Goal: Task Accomplishment & Management: Manage account settings

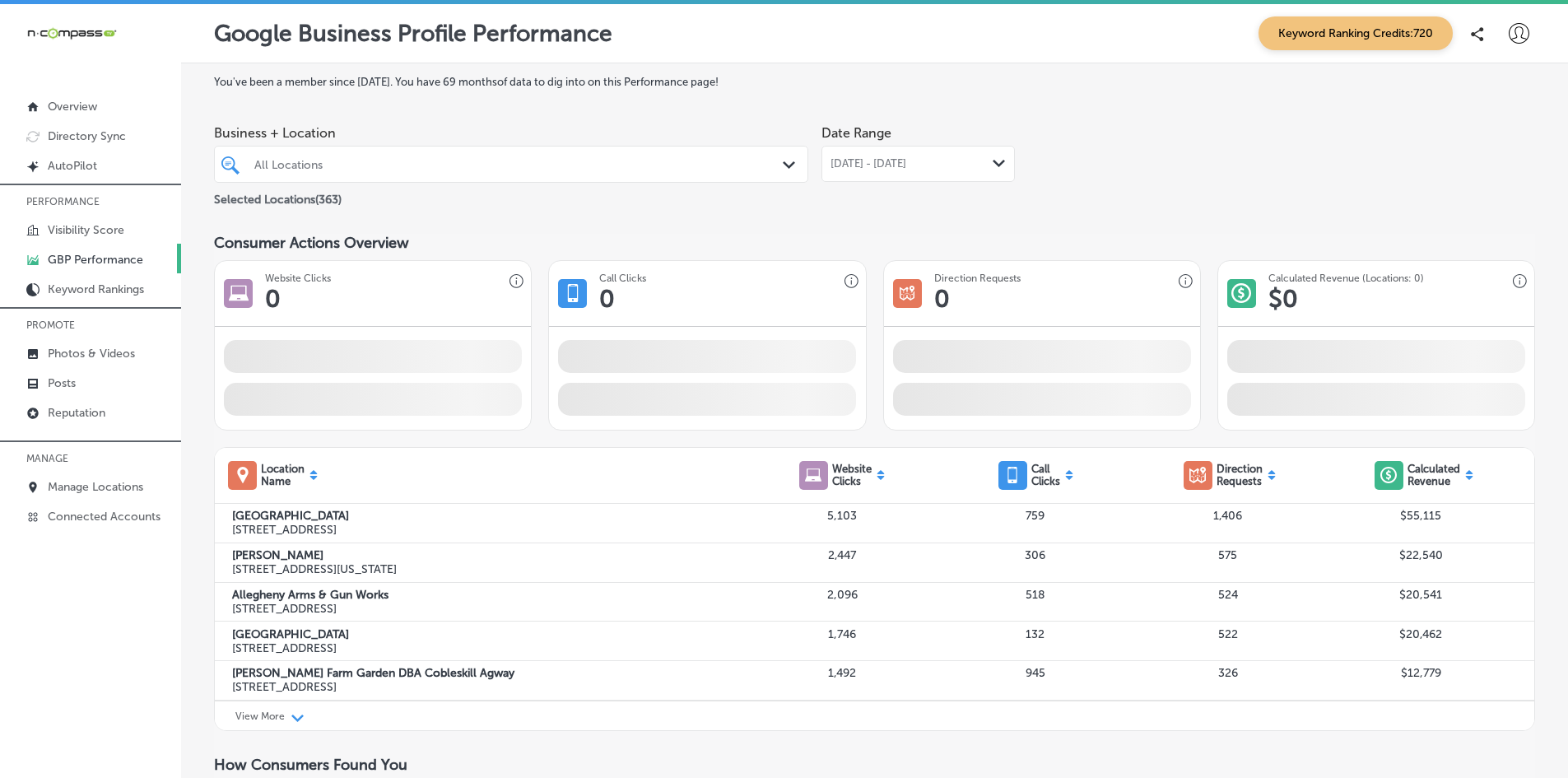
click at [302, 160] on div "All Locations" at bounding box center [519, 164] width 530 height 14
click at [111, 490] on p "Manage Locations" at bounding box center [95, 487] width 96 height 14
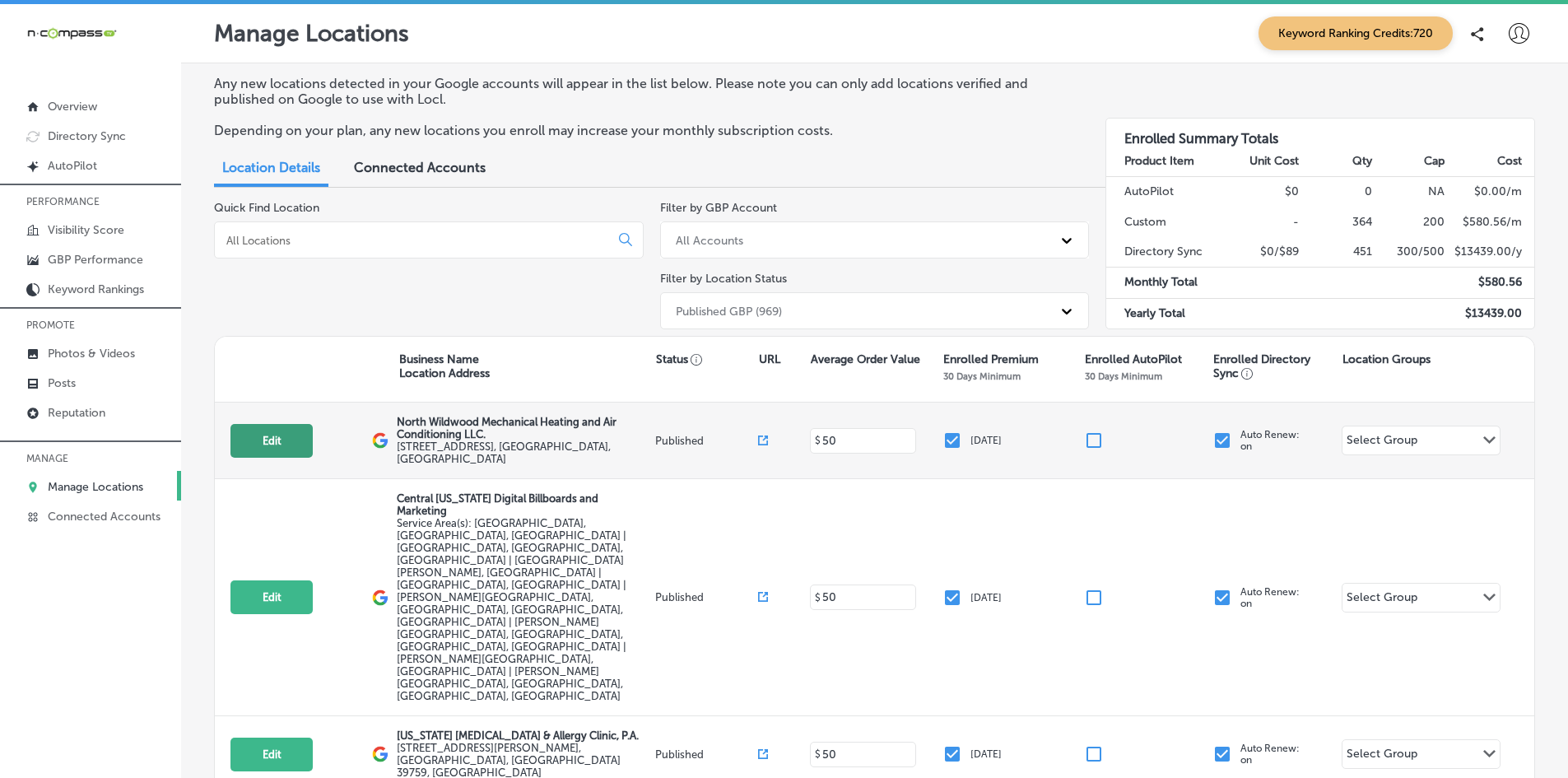
click at [273, 433] on button "Edit" at bounding box center [272, 441] width 83 height 33
select select "US"
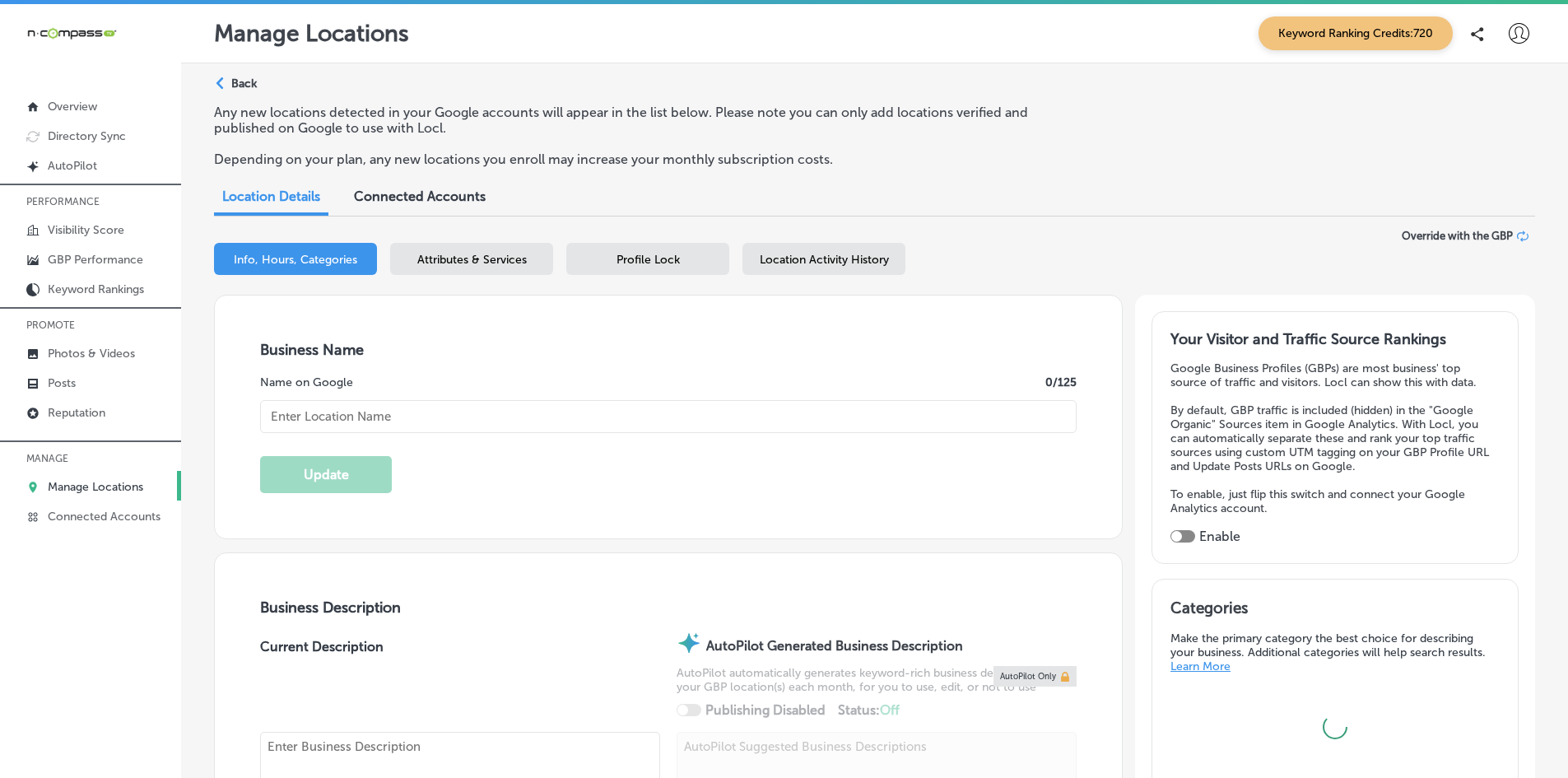
checkbox input "true"
type textarea "North Wildwood Mechanical Heating and Air Conditioning LLC is a family-owned HV…"
type input "[STREET_ADDRESS]"
type input "Unit 3"
type input "[GEOGRAPHIC_DATA]"
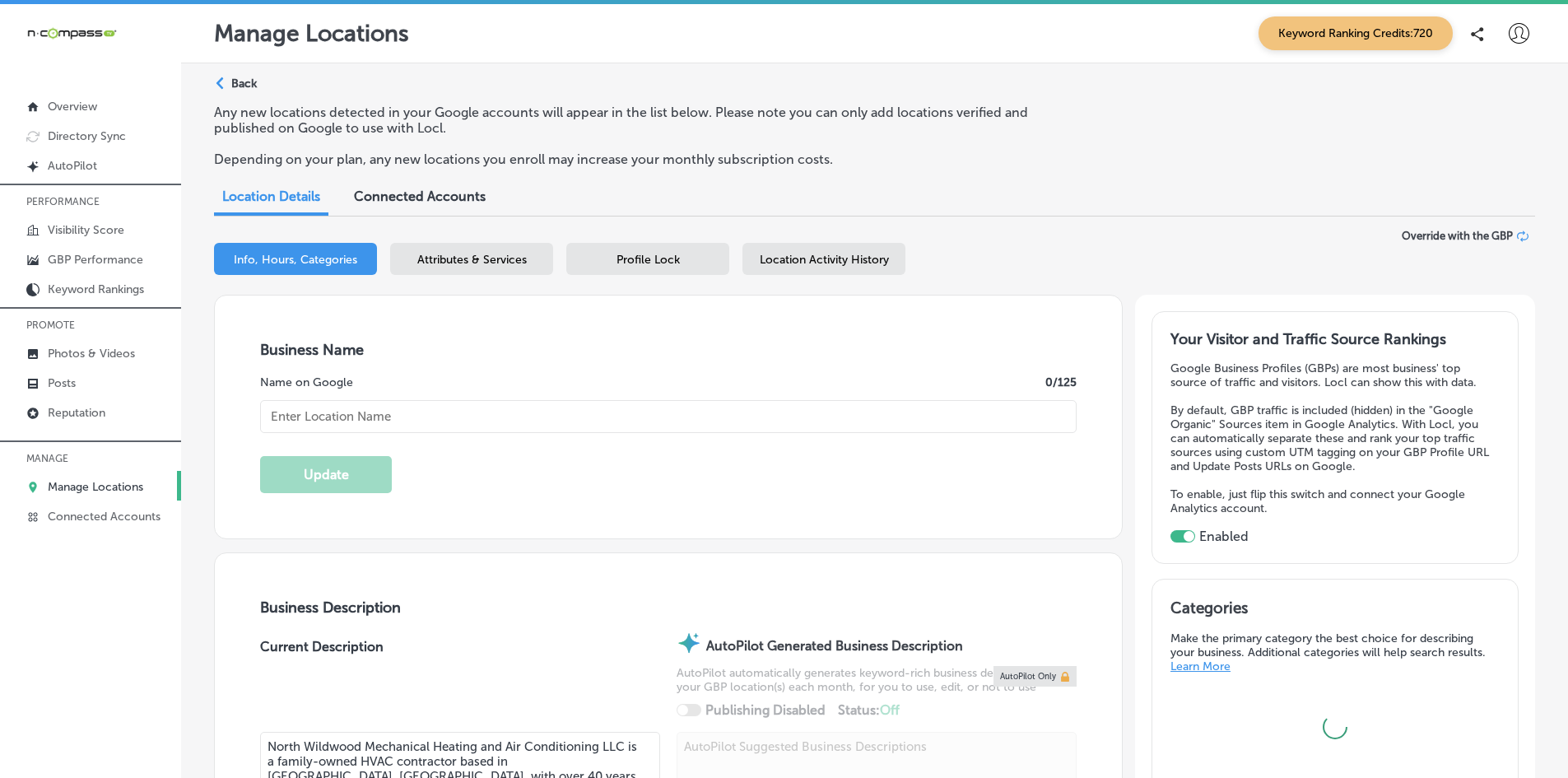
type input "08242"
type input "US"
type input "[URL][DOMAIN_NAME]"
type input "North Wildwood Mechanical Heating and Air Conditioning LLC."
type input "[PHONE_NUMBER]"
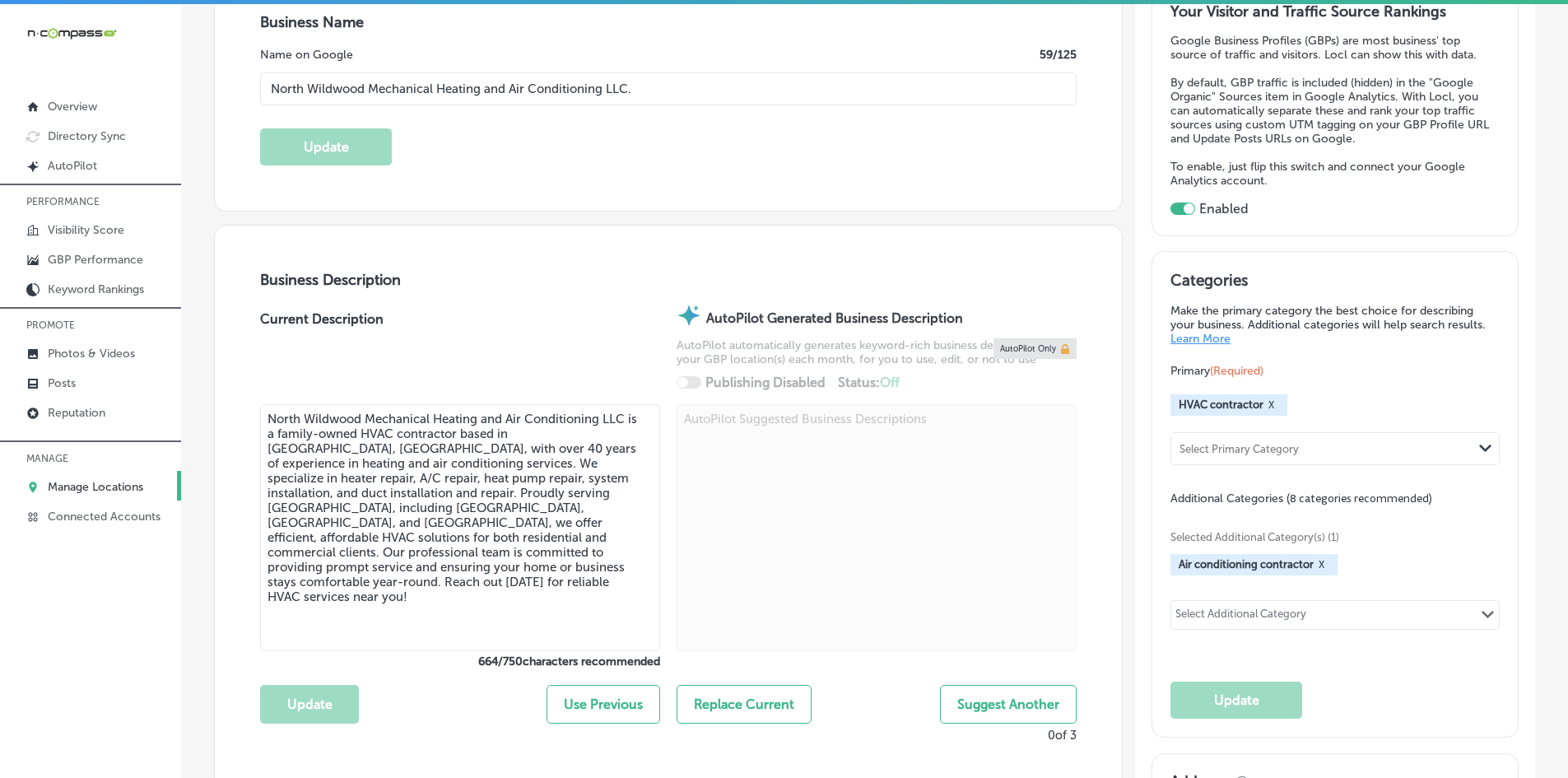
scroll to position [329, 0]
click at [1279, 613] on div "Select Additional Category" at bounding box center [1240, 615] width 131 height 19
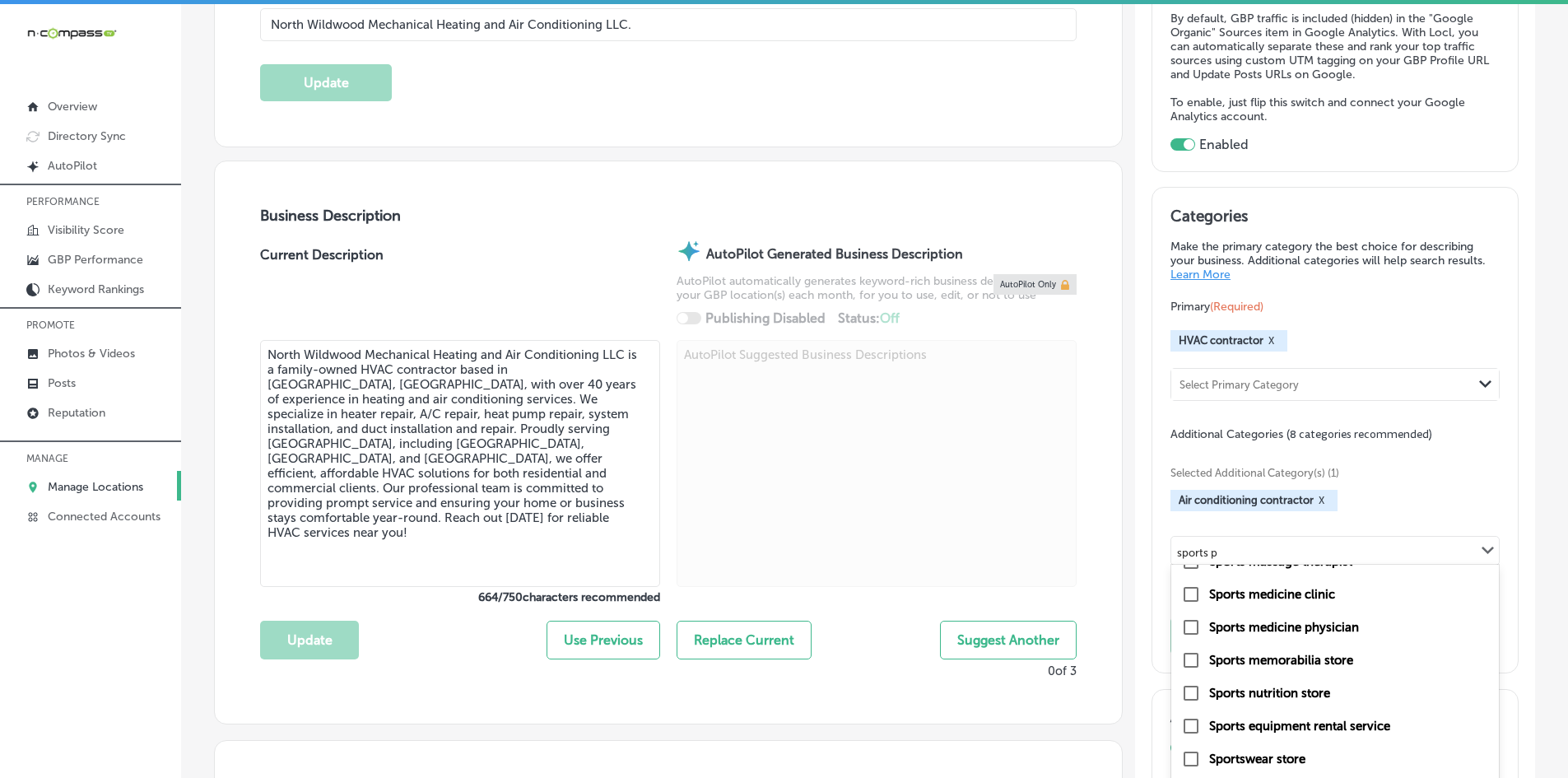
scroll to position [494, 0]
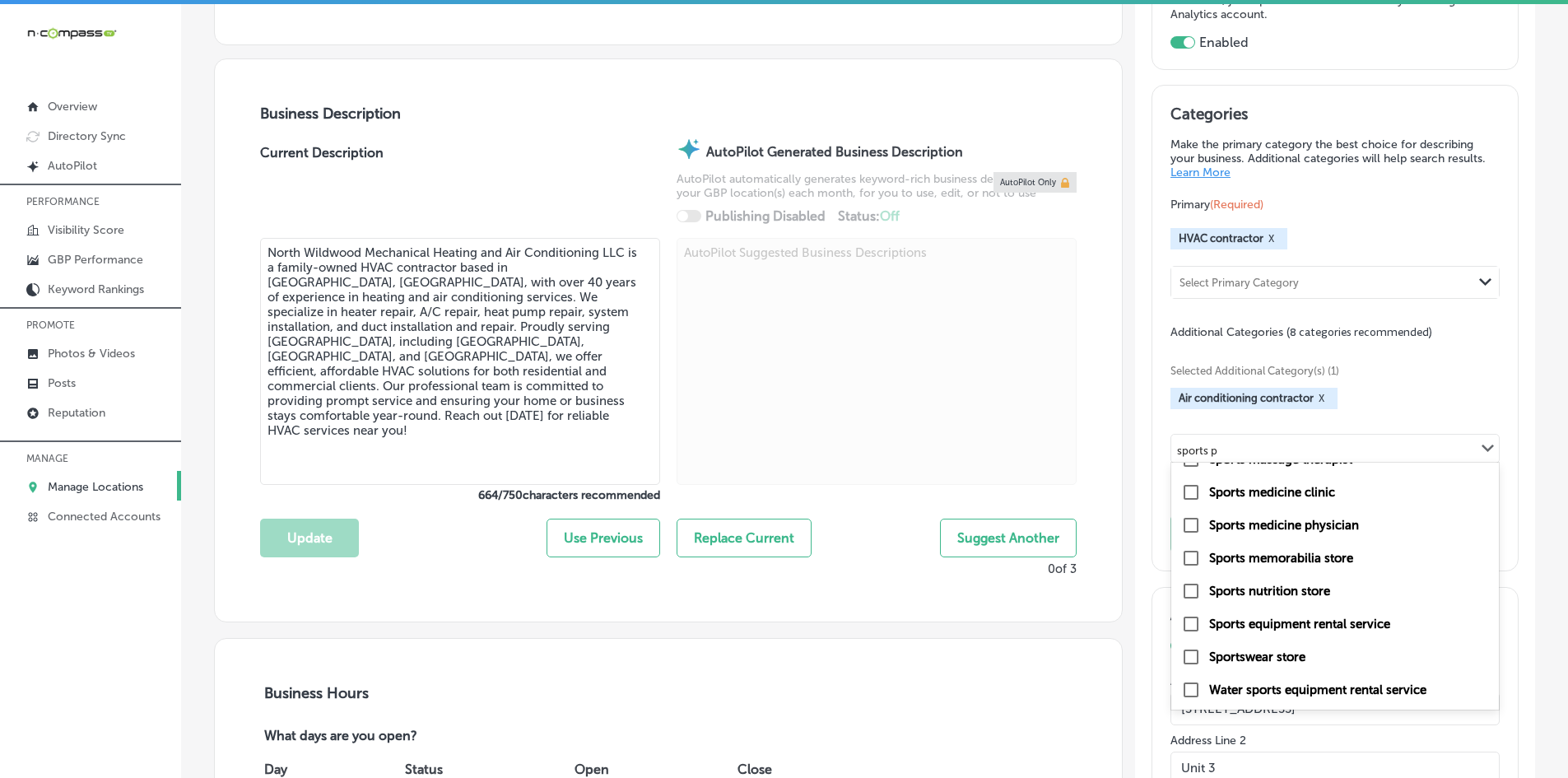
type input "sports p"
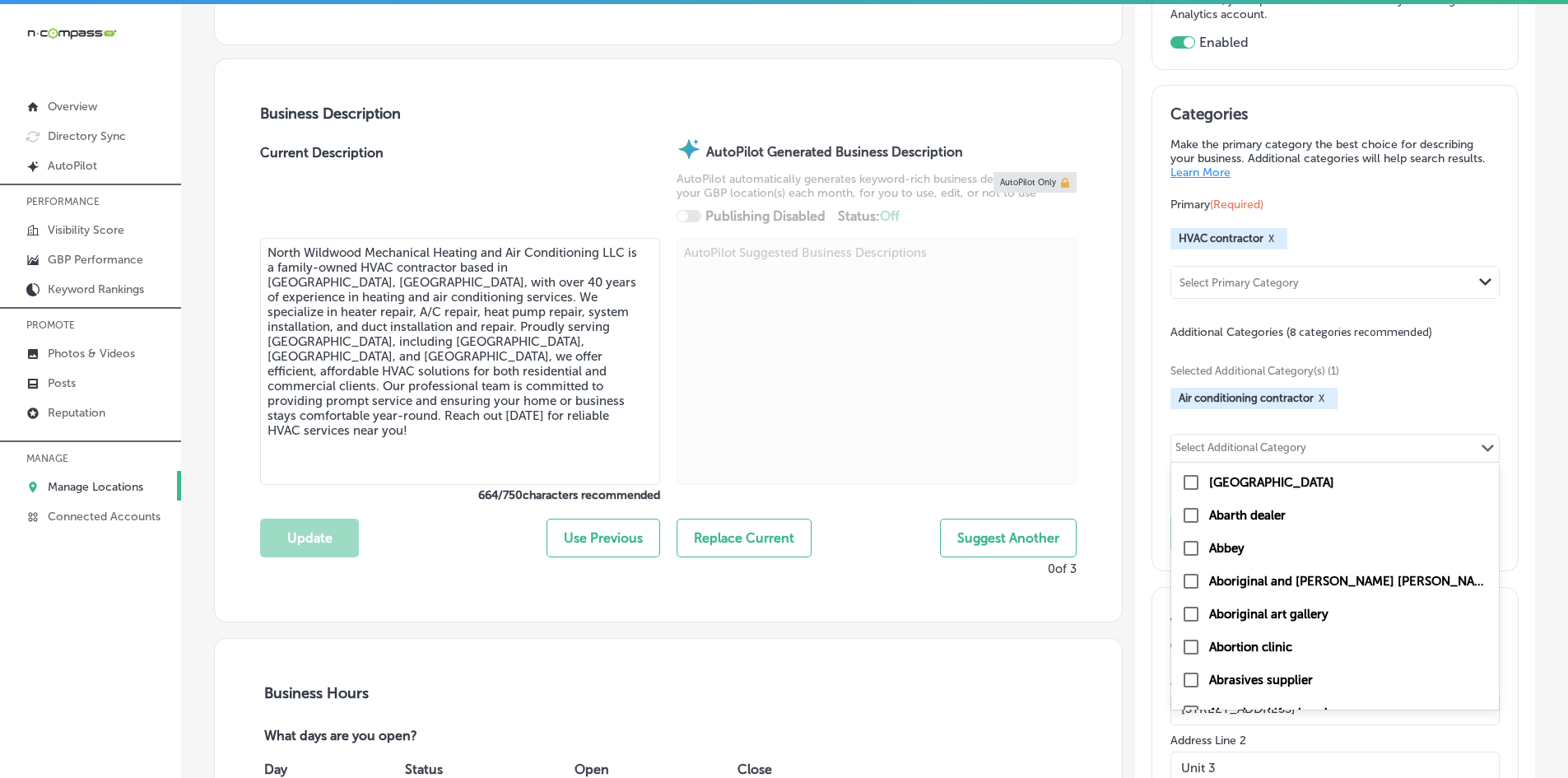
click at [1263, 444] on div "Select Additional Category" at bounding box center [1240, 450] width 131 height 19
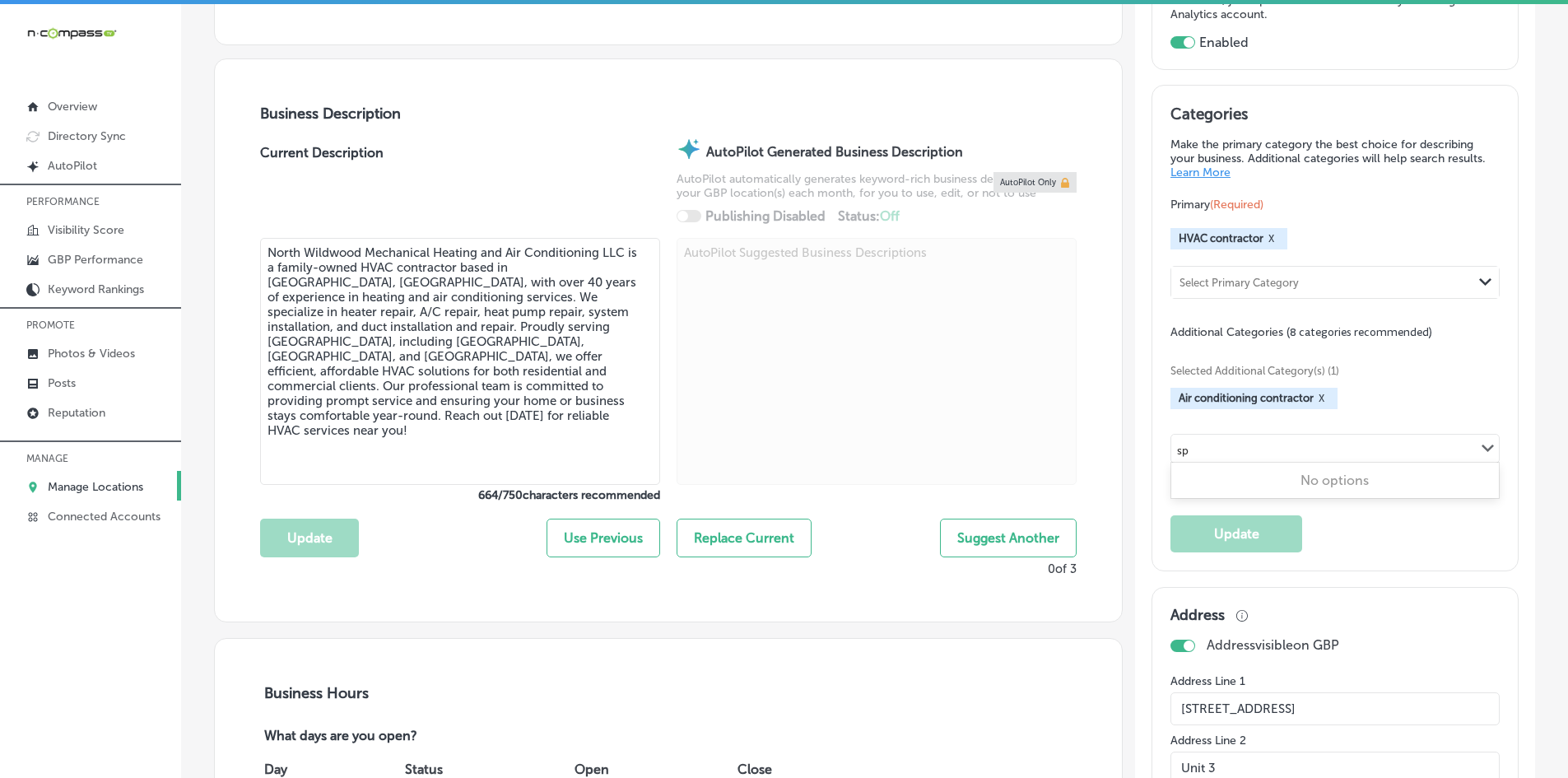
type input "s"
click at [128, 479] on link "Manage Locations" at bounding box center [90, 486] width 181 height 30
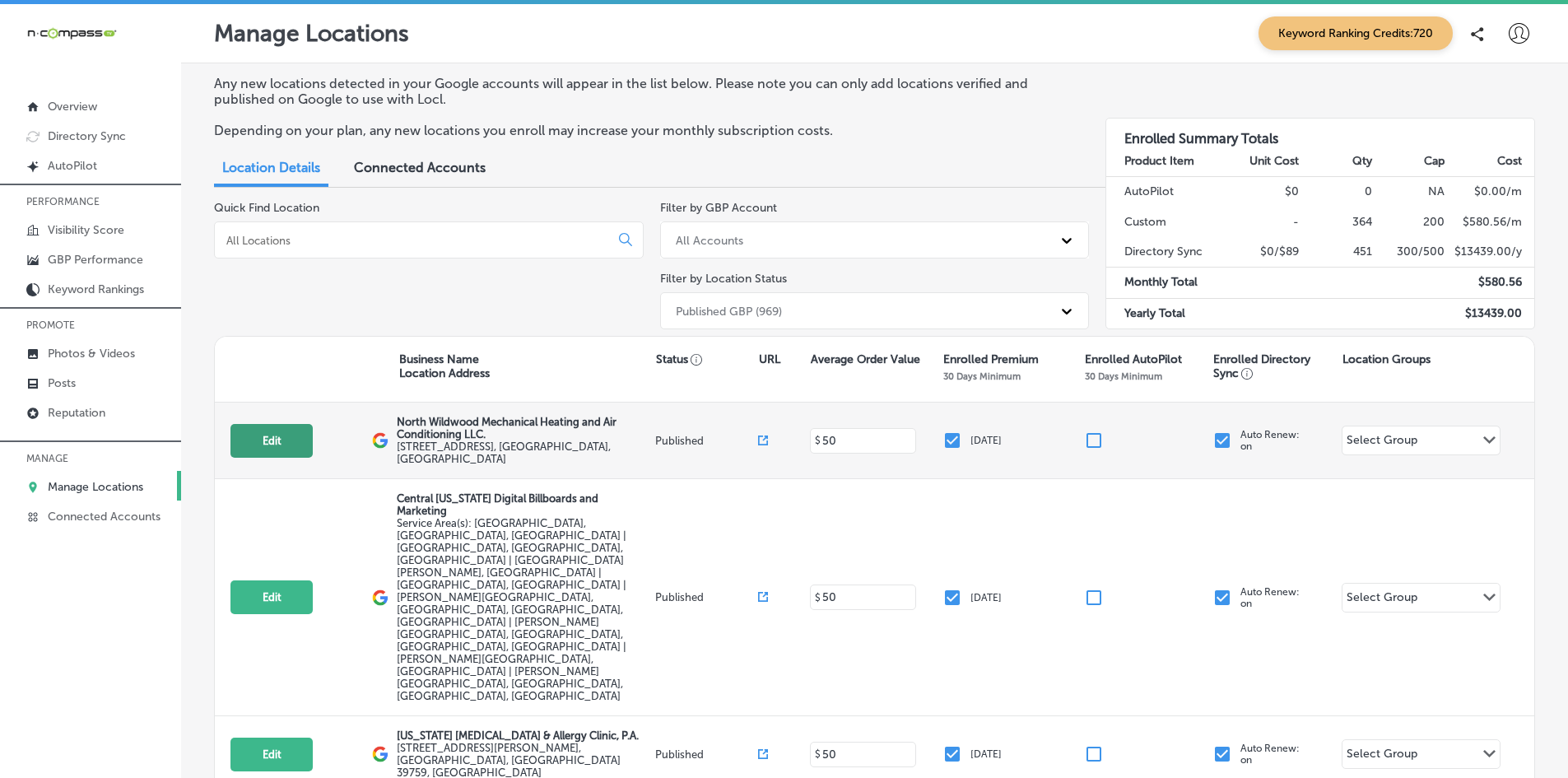
click at [252, 429] on button "Edit" at bounding box center [272, 441] width 83 height 33
select select "US"
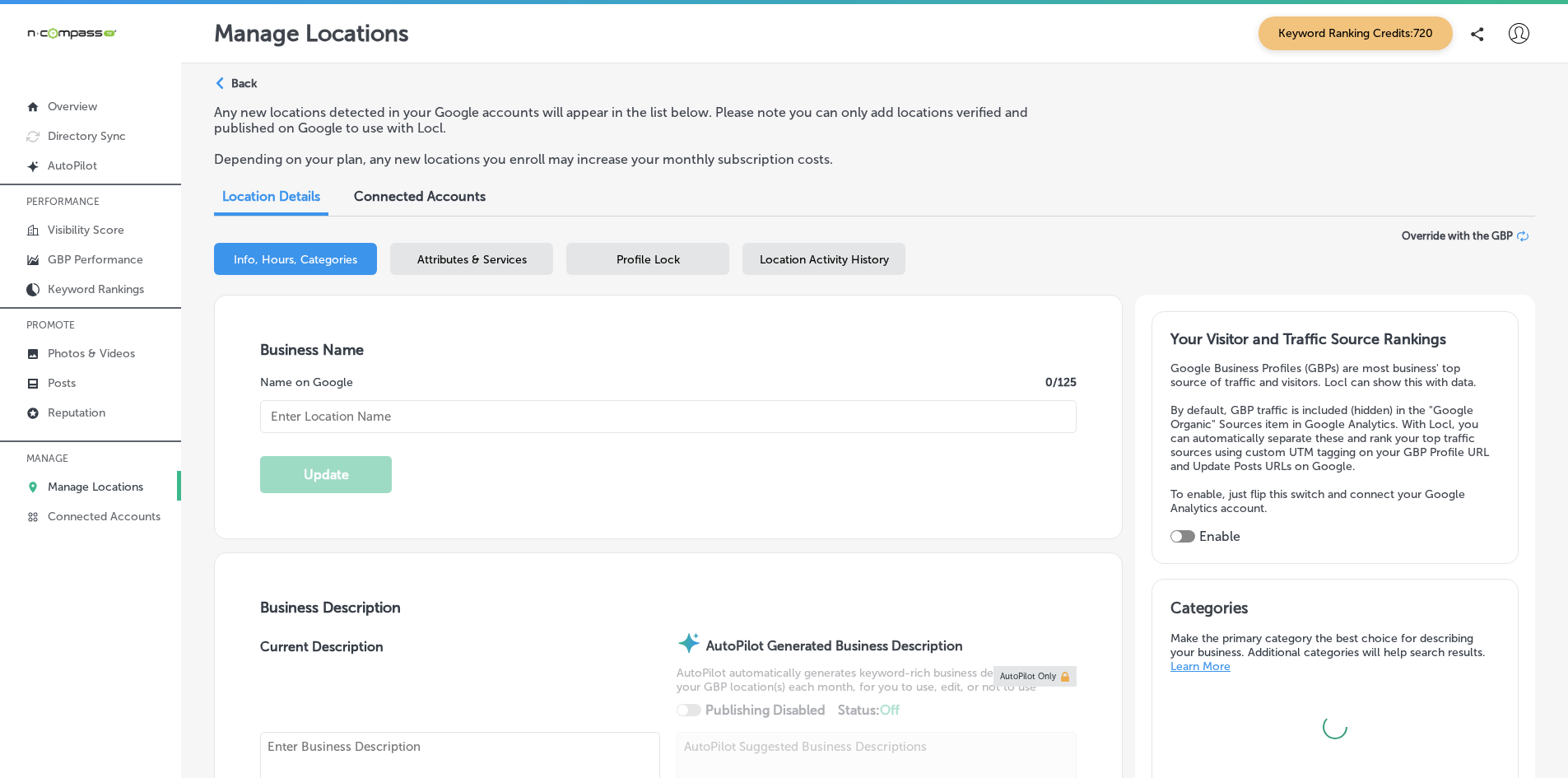
type input "North Wildwood Mechanical Heating and Air Conditioning LLC."
type input "[STREET_ADDRESS]"
type input "Unit 3"
type input "[GEOGRAPHIC_DATA]"
type input "08242"
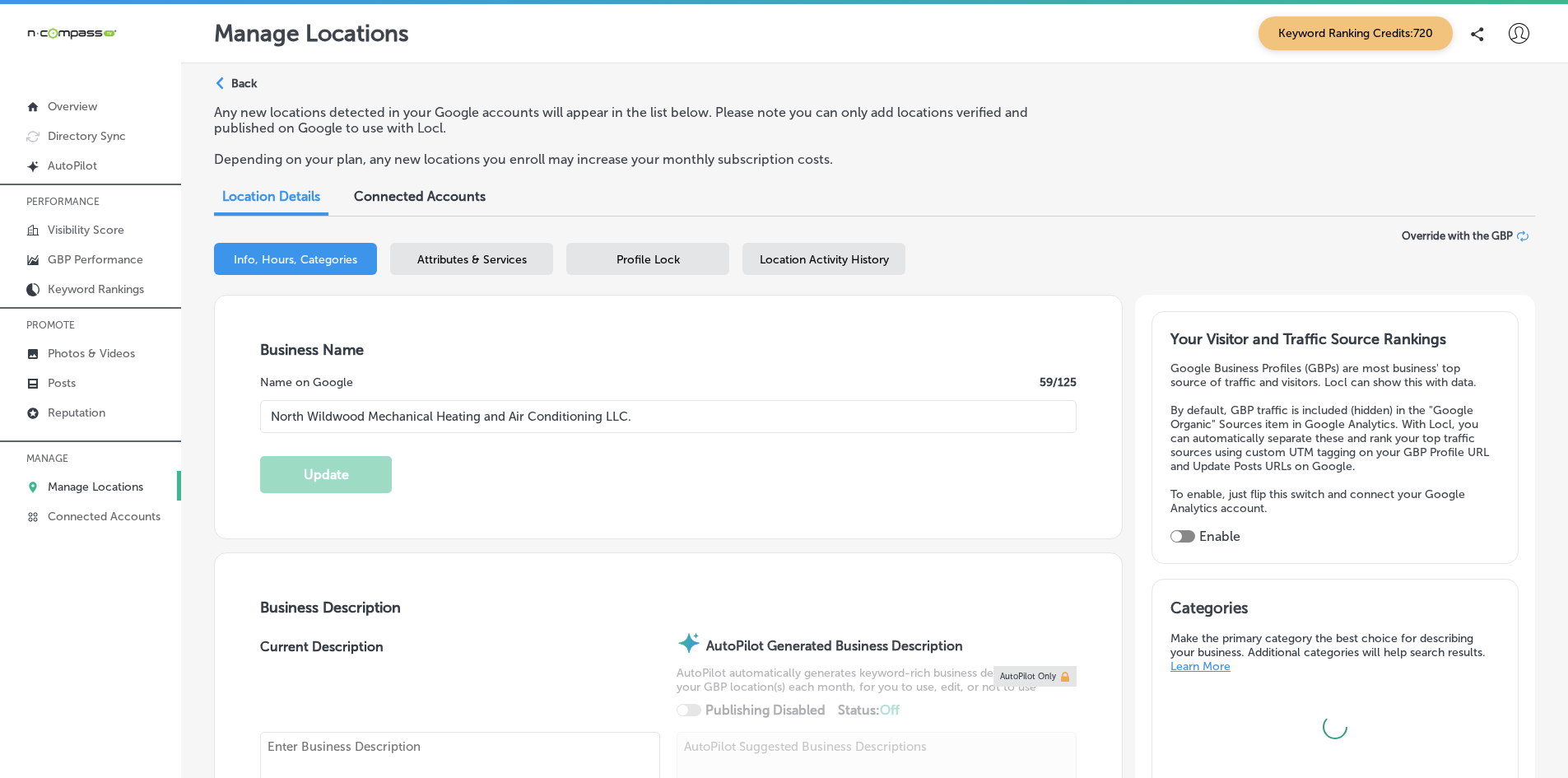
type input "US"
type input "[URL][DOMAIN_NAME]"
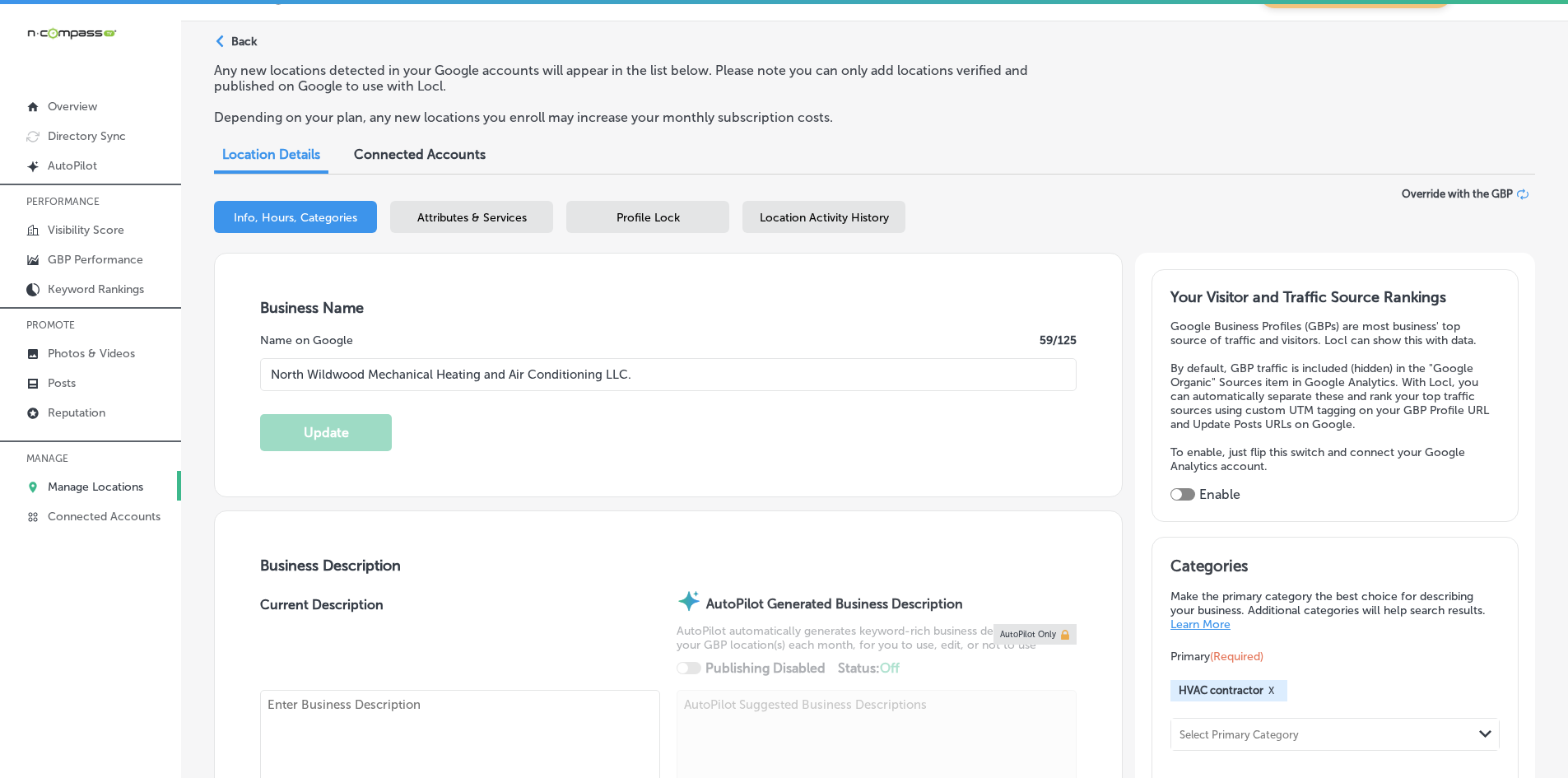
checkbox input "true"
type textarea "North Wildwood Mechanical Heating and Air Conditioning LLC is a family-owned HV…"
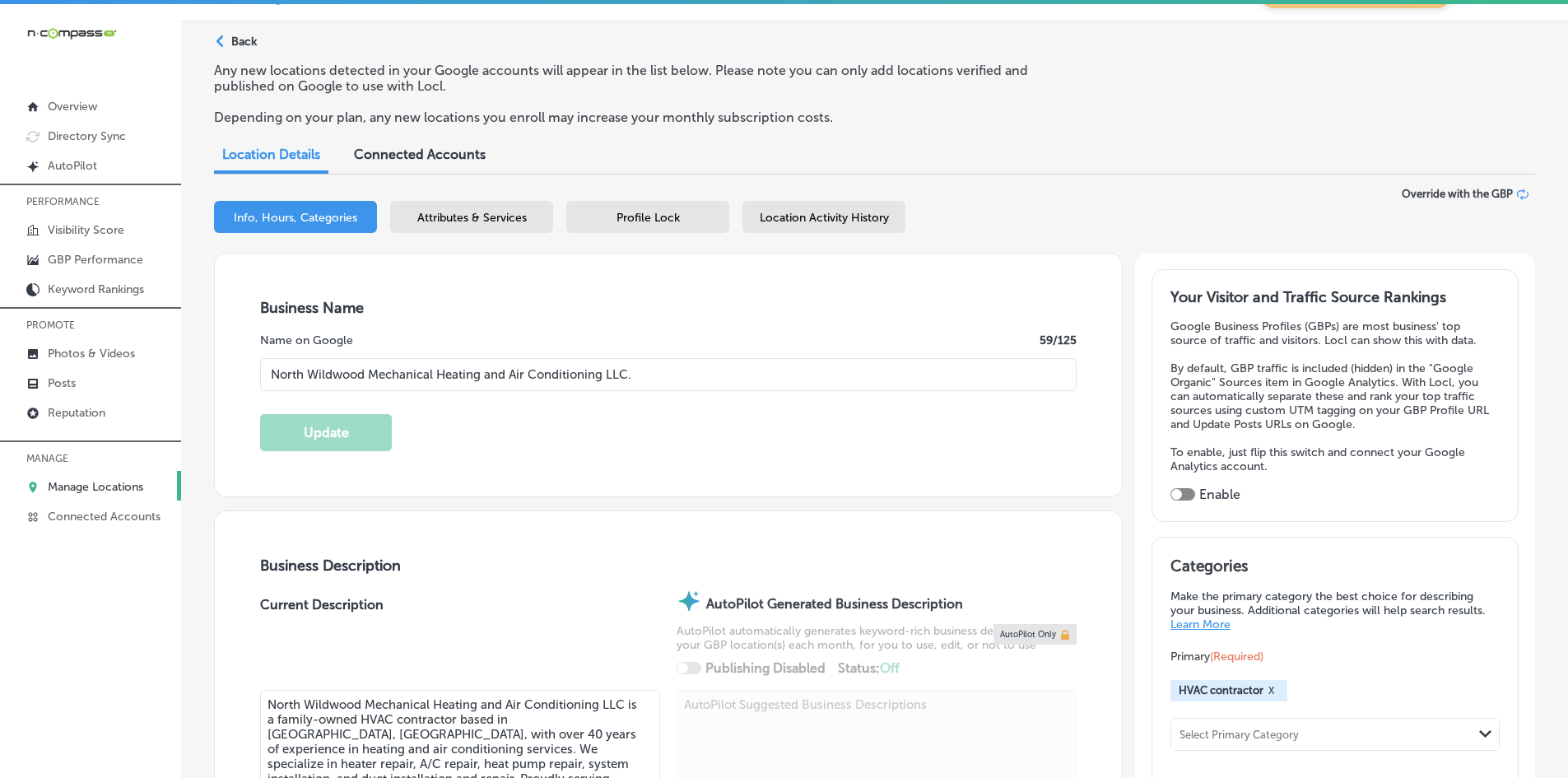
type input "[PHONE_NUMBER]"
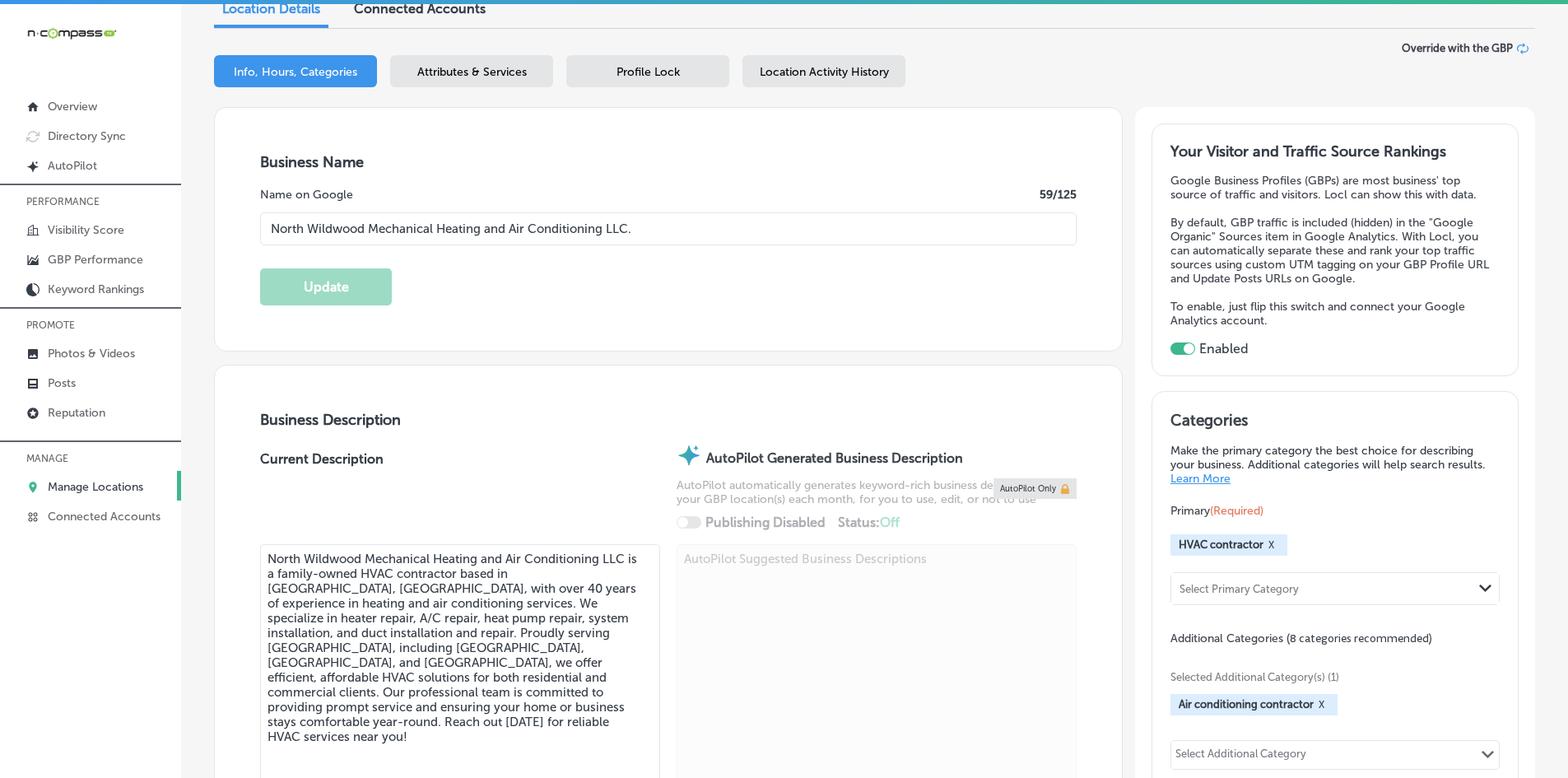
scroll to position [247, 0]
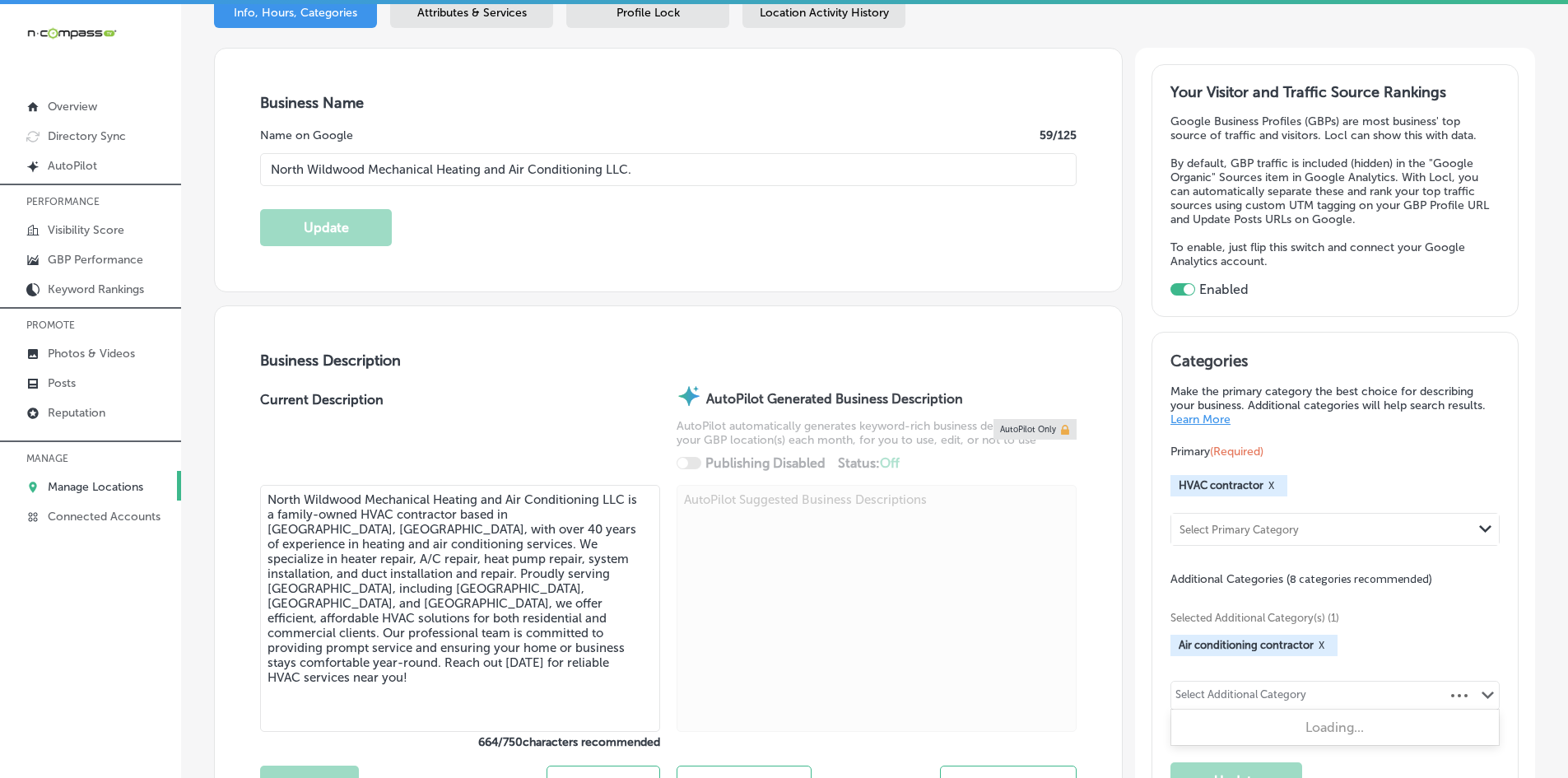
click at [1251, 690] on div "Select Additional Category" at bounding box center [1240, 698] width 131 height 19
type input "p"
type input "h"
type input "life co"
click at [1216, 691] on div "Select Additional Category" at bounding box center [1240, 698] width 131 height 19
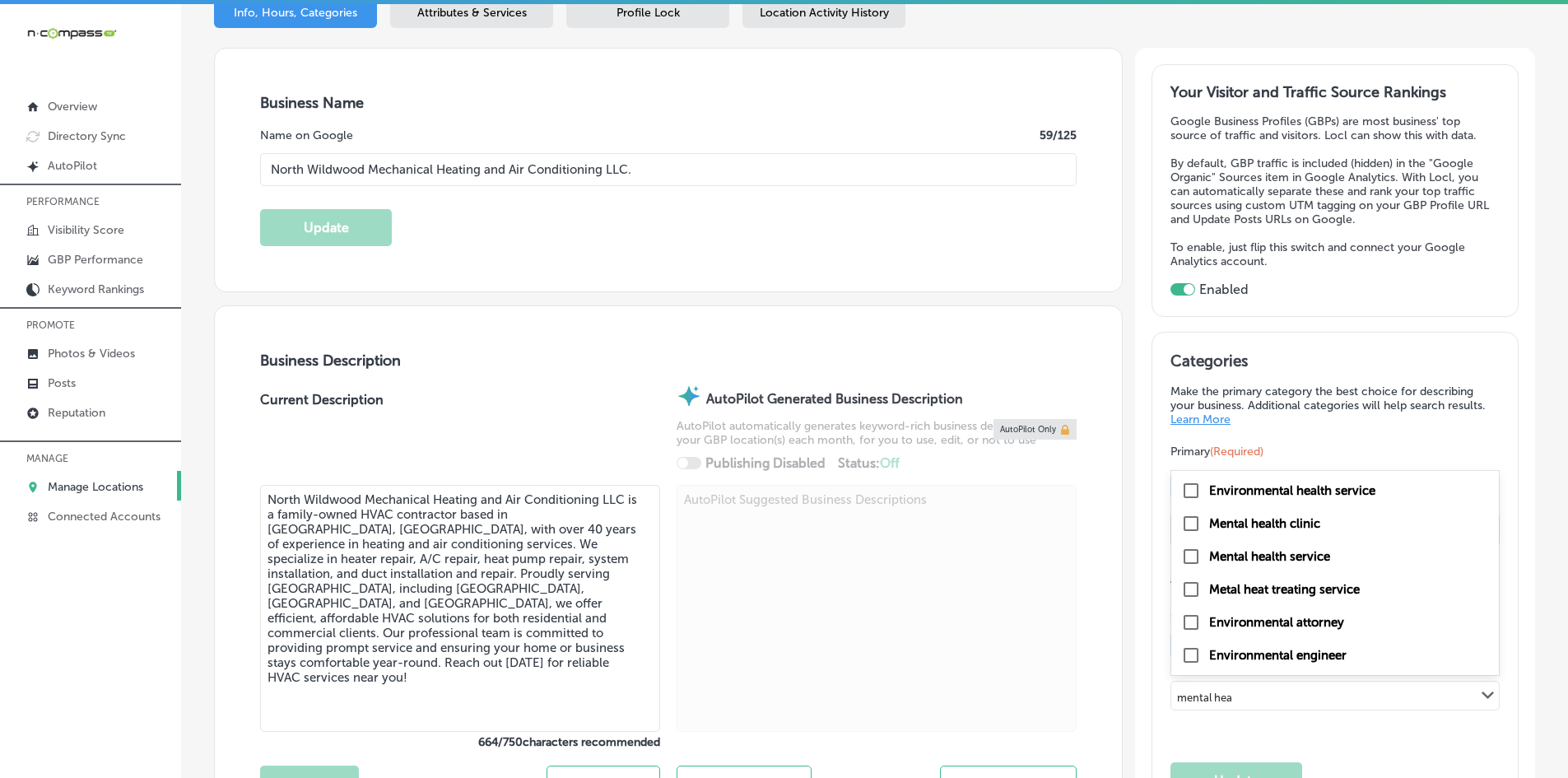
type input "mental hea"
